Goal: Information Seeking & Learning: Learn about a topic

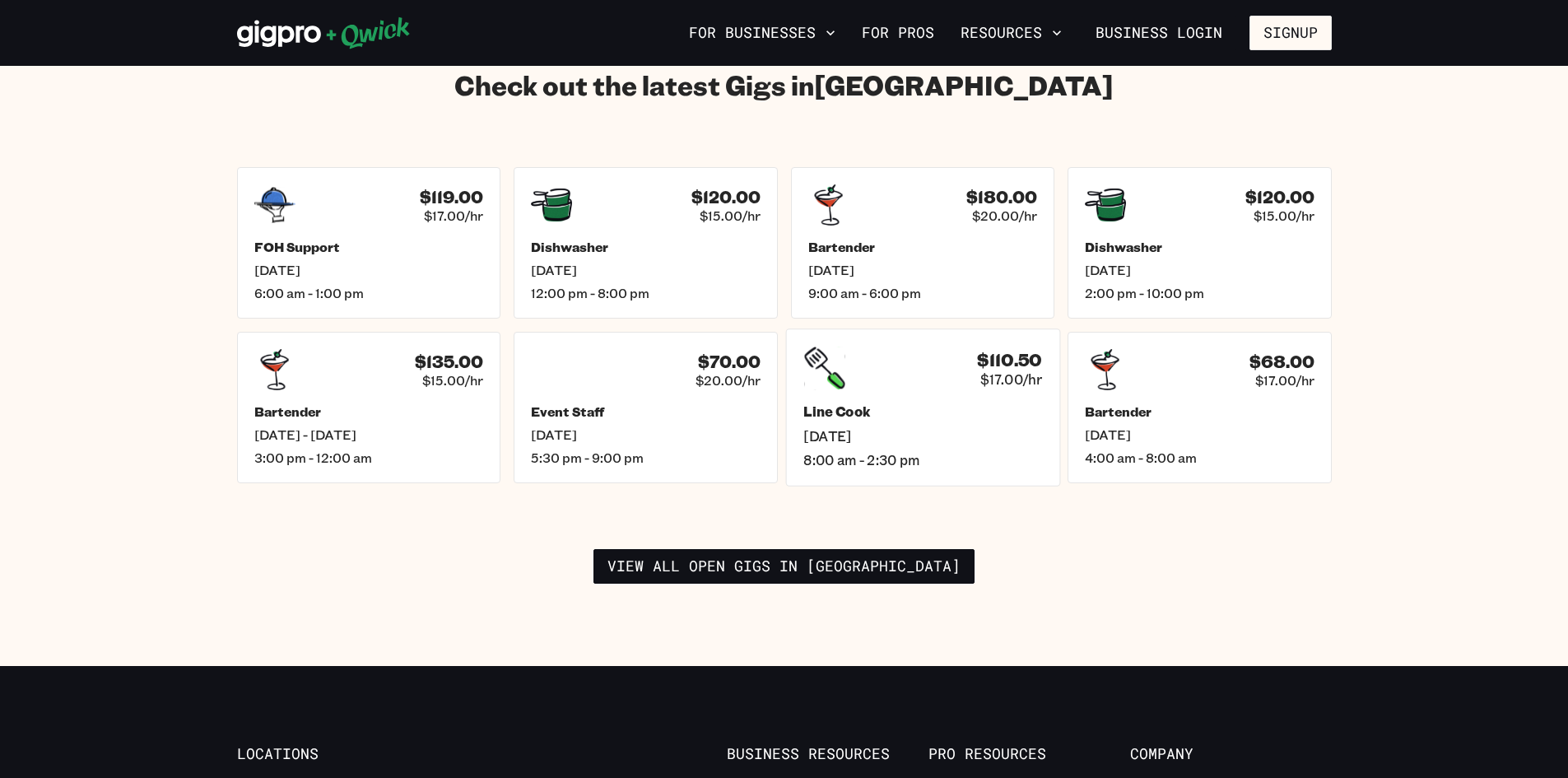
scroll to position [2388, 0]
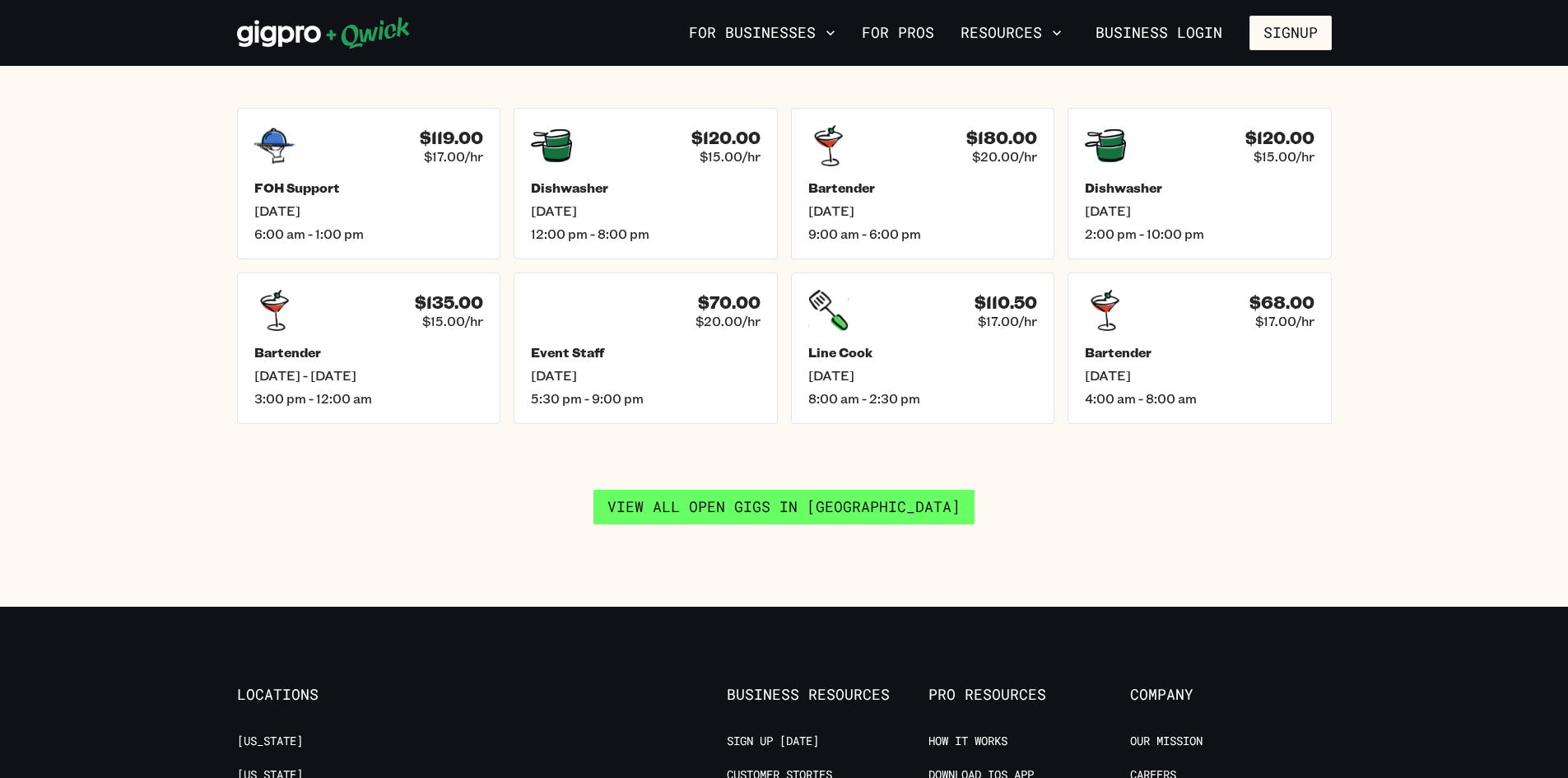
click at [752, 499] on link "View all open gigs in [GEOGRAPHIC_DATA]" at bounding box center [784, 507] width 381 height 35
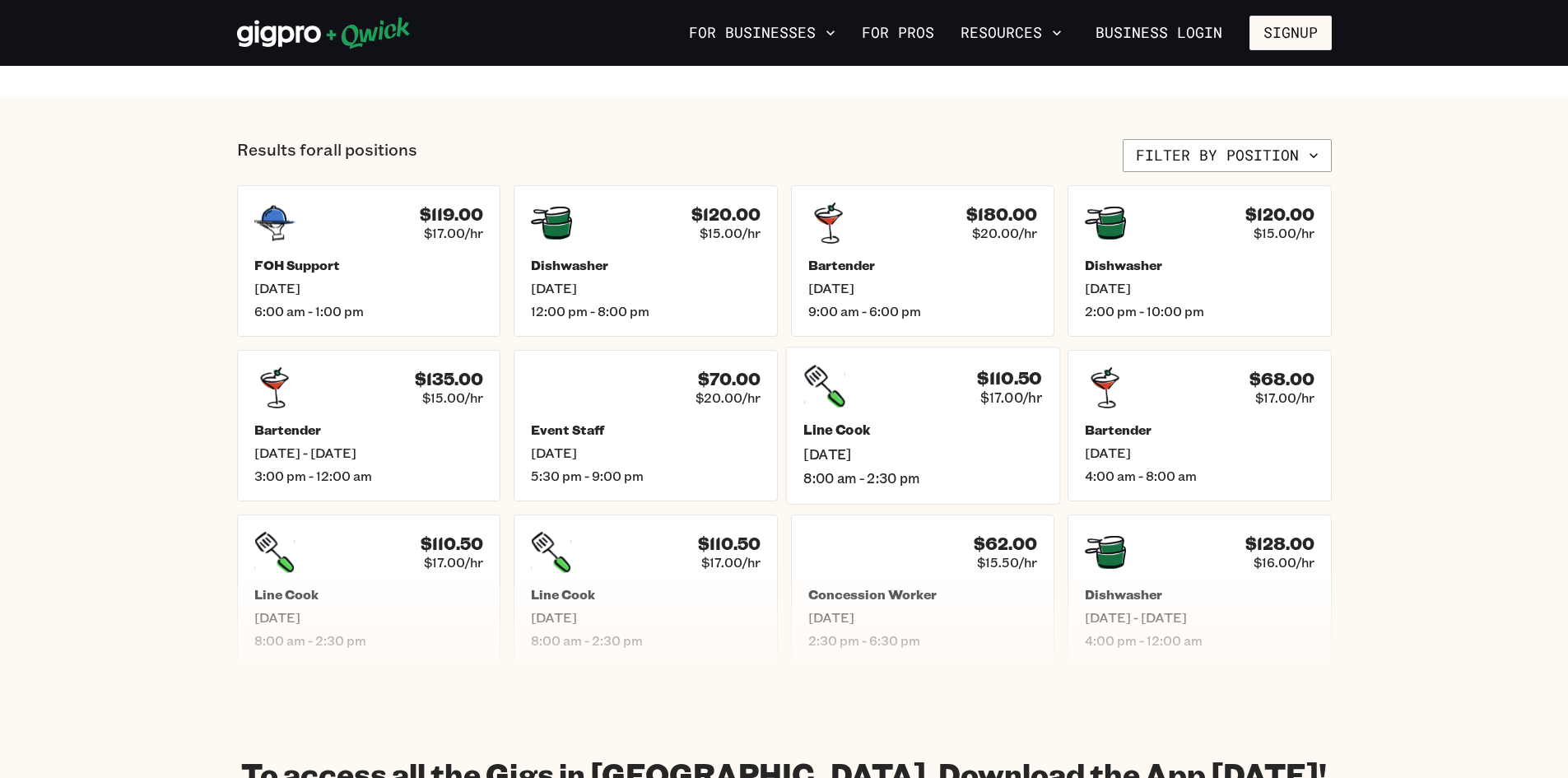
scroll to position [659, 0]
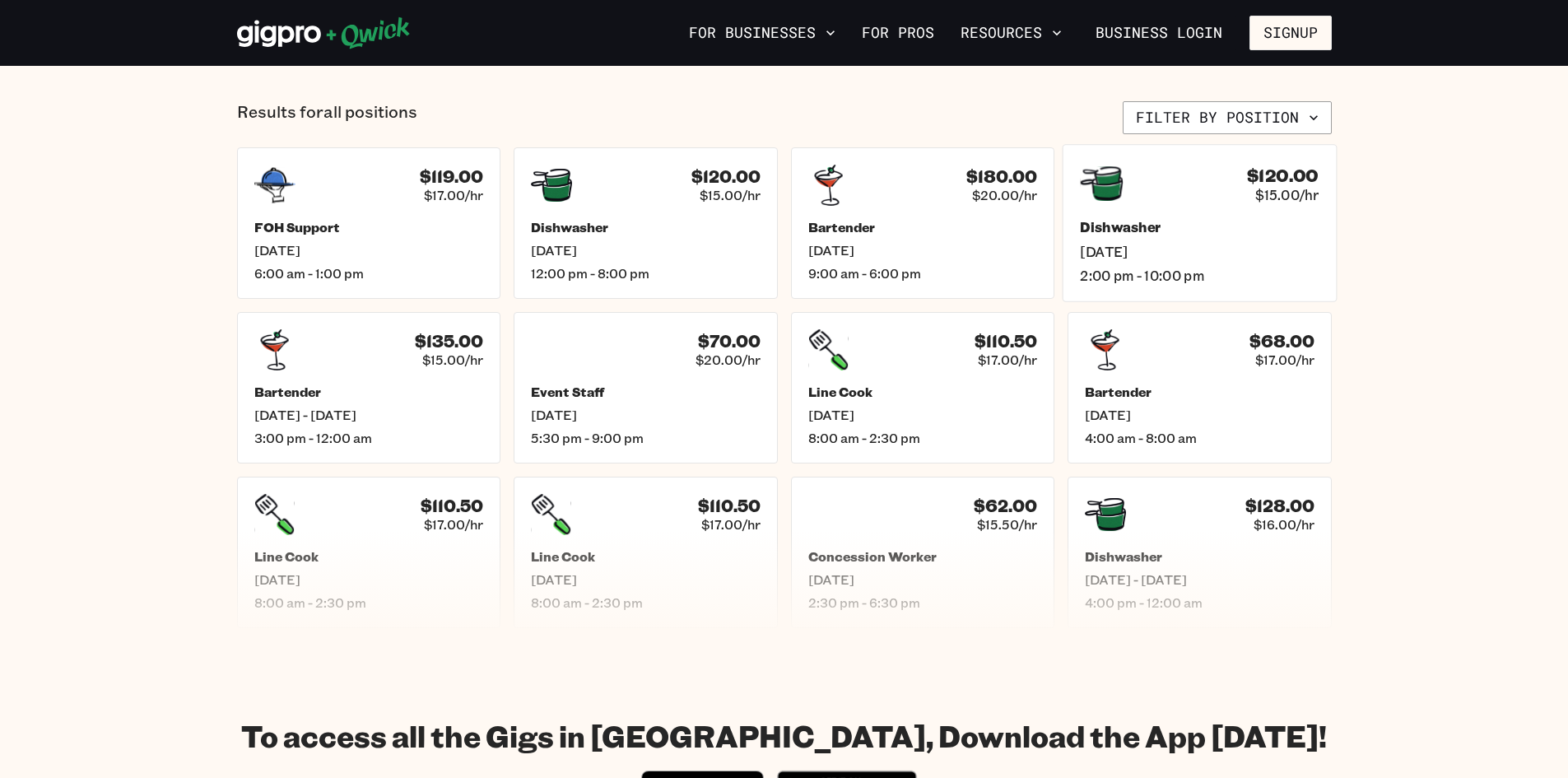
click at [752, 286] on div "$120.00 $15.00/hr Dishwasher [DATE] 2:00 pm - 10:00 pm" at bounding box center [1200, 223] width 274 height 157
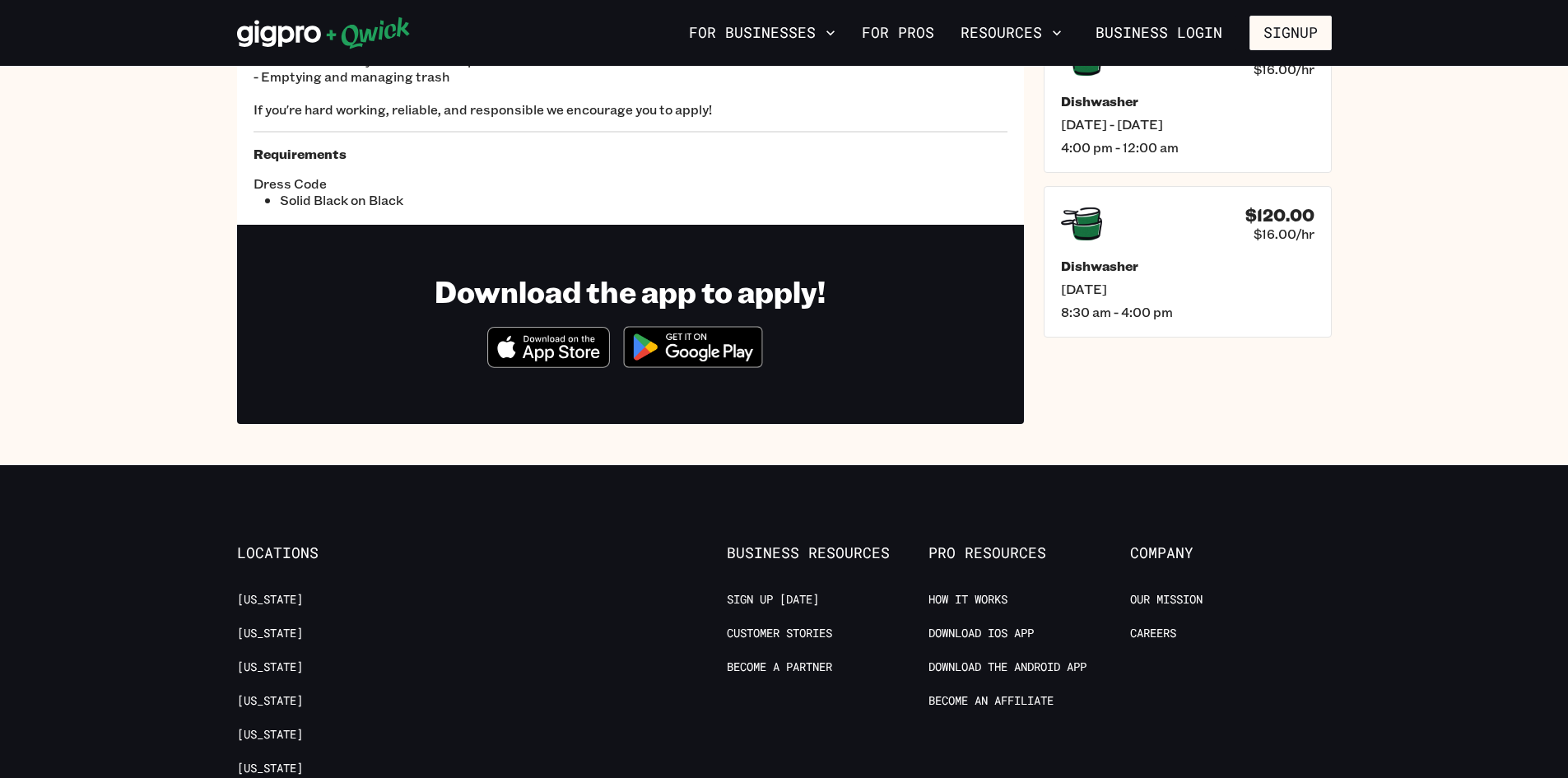
scroll to position [82, 0]
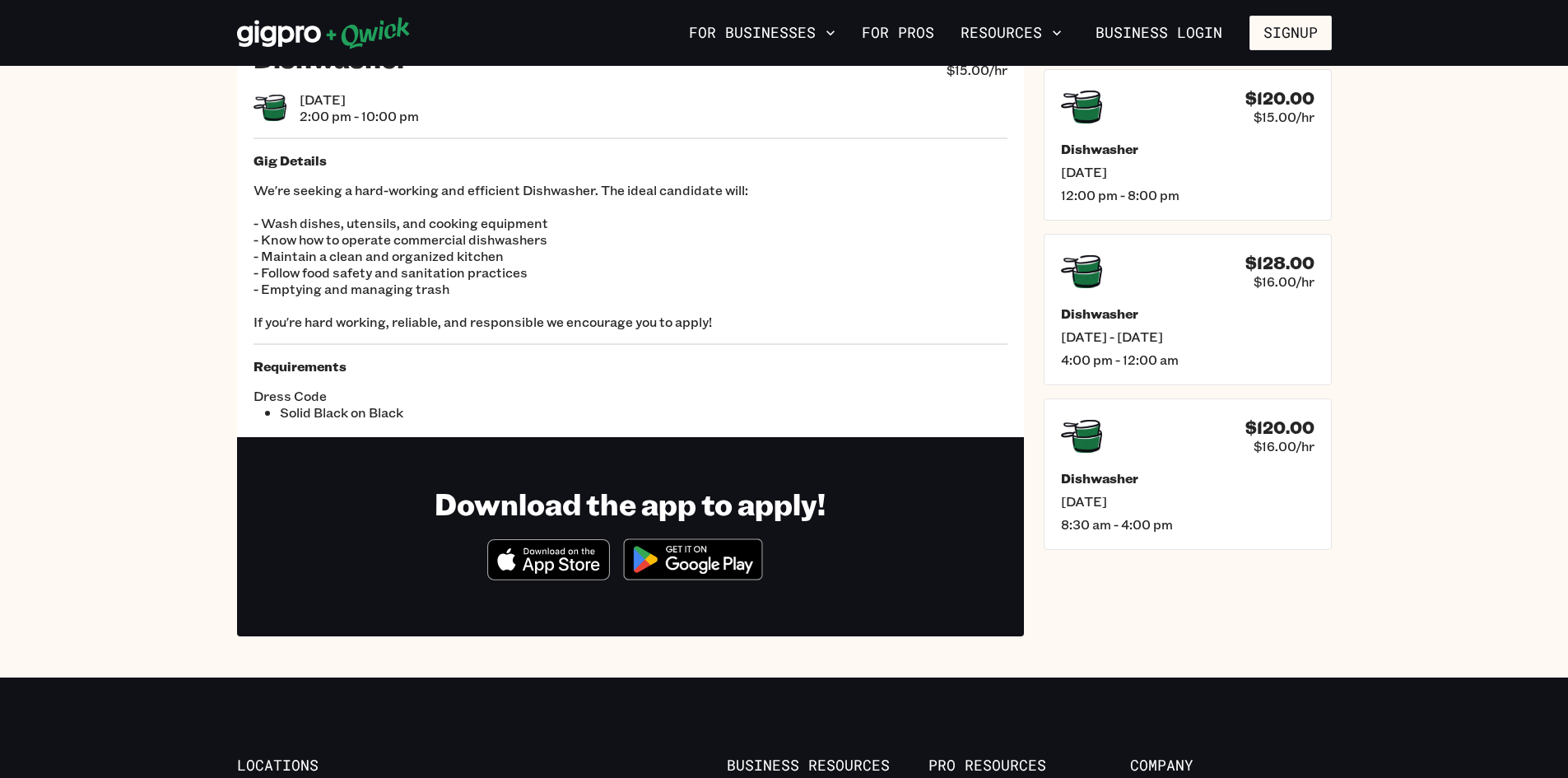
click at [752, 437] on section "Dishwasher $120.00 $15.00/hr [DATE] 2:00 pm - 10:00 pm Gig Details We're seekin…" at bounding box center [784, 330] width 1568 height 694
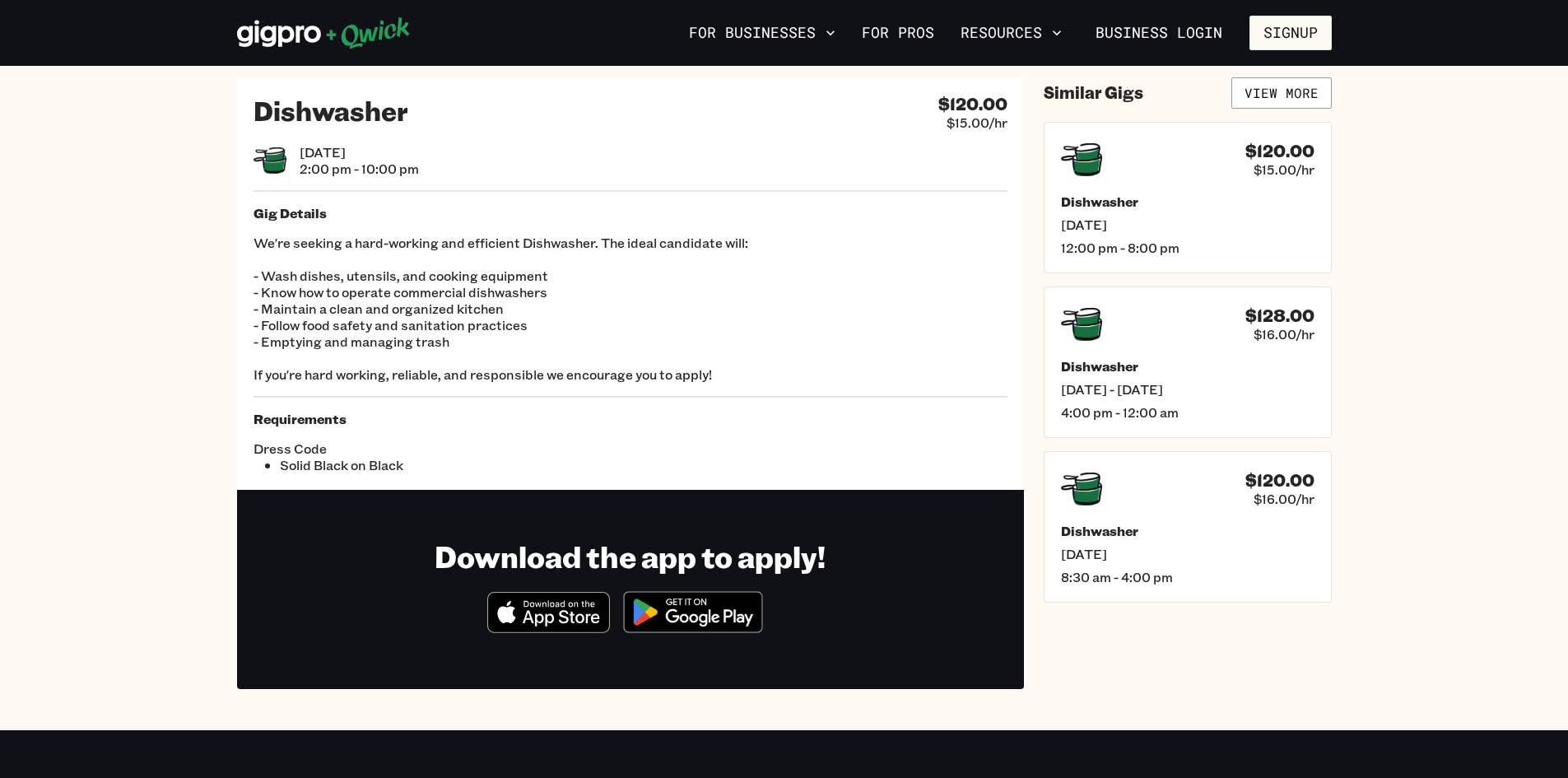
scroll to position [0, 0]
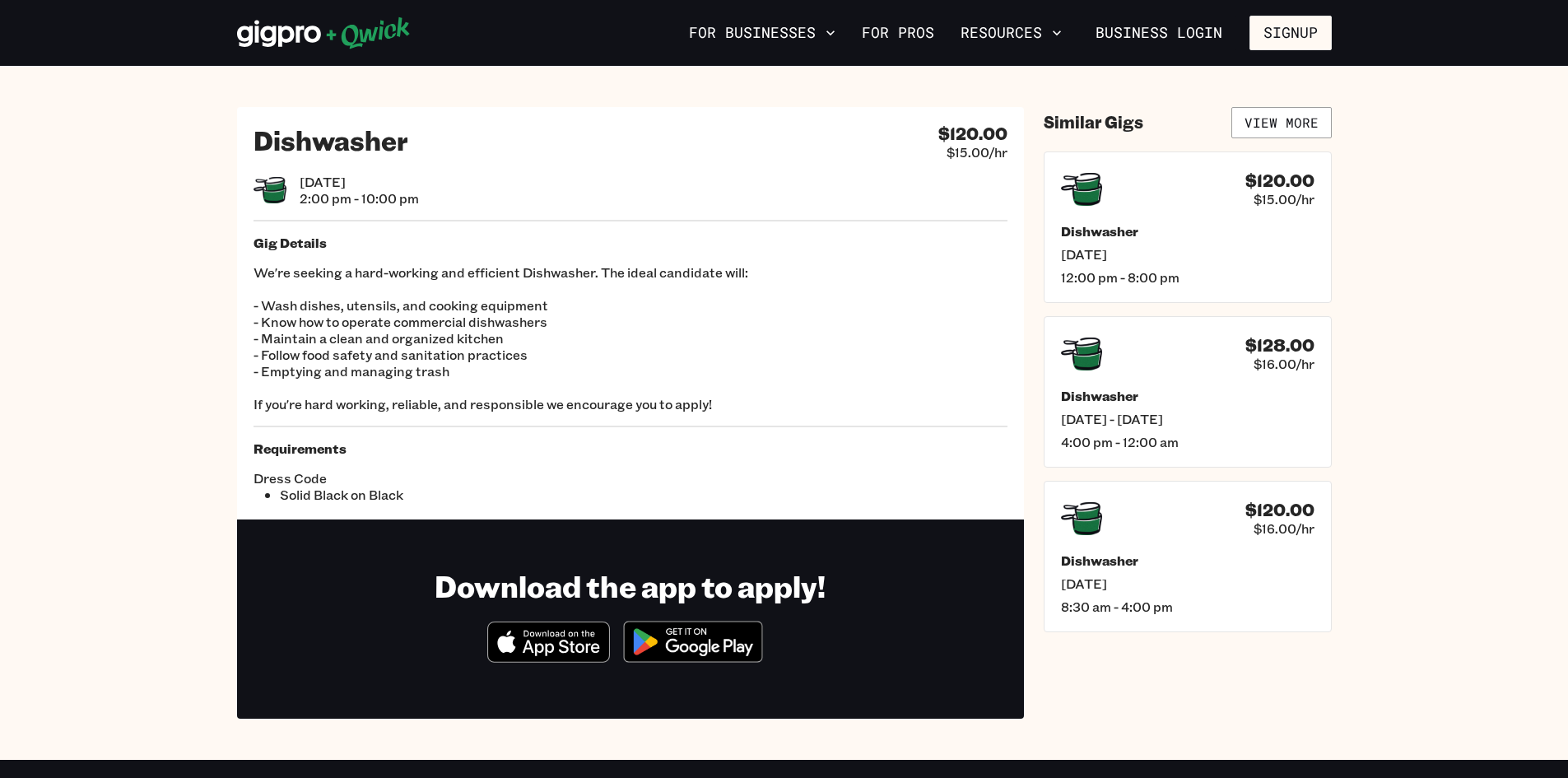
click at [234, 246] on div "Dishwasher $120.00 $15.00/hr [DATE] 2:00 pm - 10:00 pm Gig Details We're seekin…" at bounding box center [784, 412] width 1128 height 612
click at [208, 237] on section "Dishwasher $120.00 $15.00/hr [DATE] 2:00 pm - 10:00 pm Gig Details We're seekin…" at bounding box center [784, 412] width 1568 height 694
click at [752, 121] on link "View More" at bounding box center [1281, 122] width 100 height 31
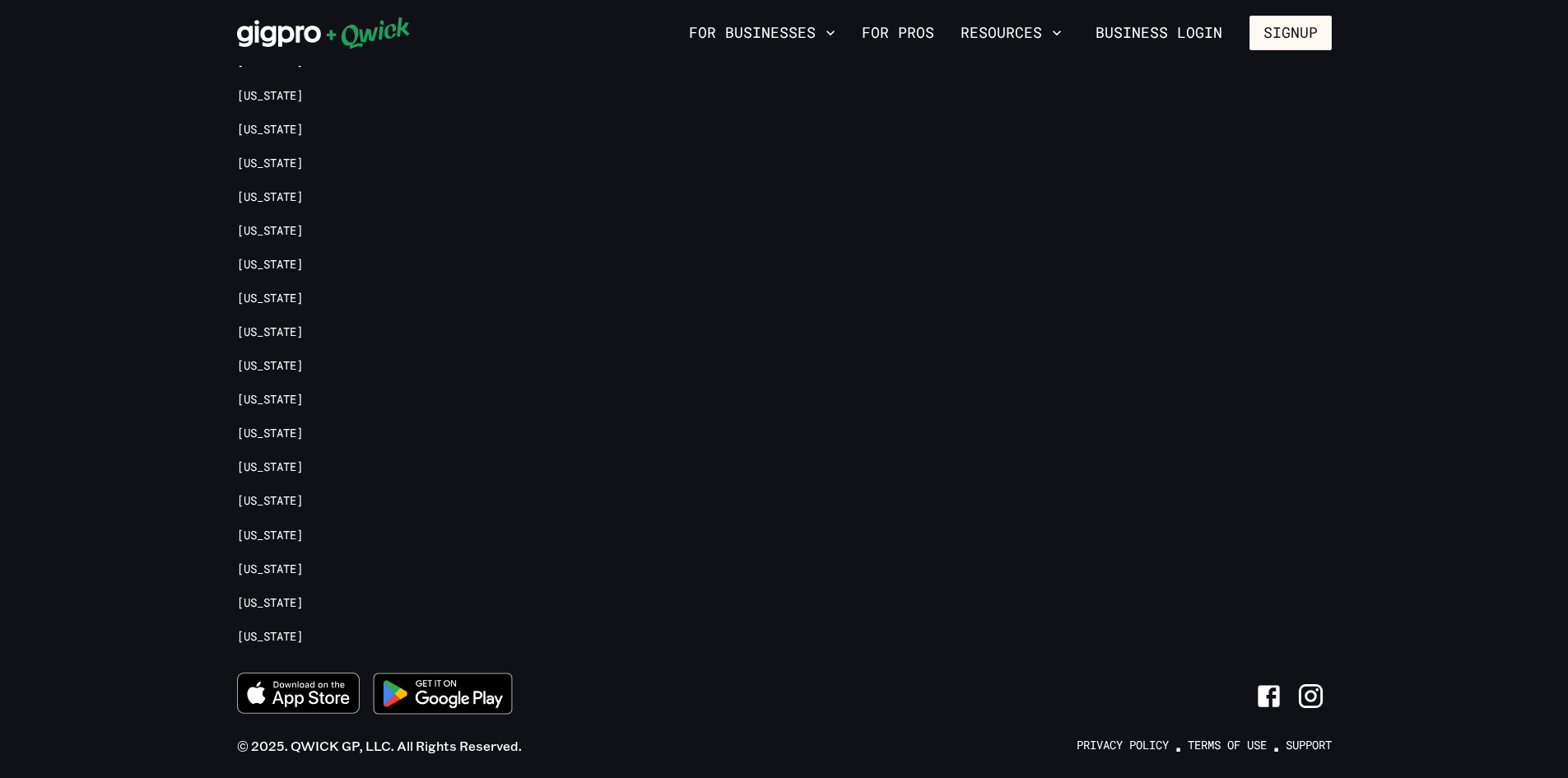
scroll to position [1864, 0]
